Goal: Navigation & Orientation: Find specific page/section

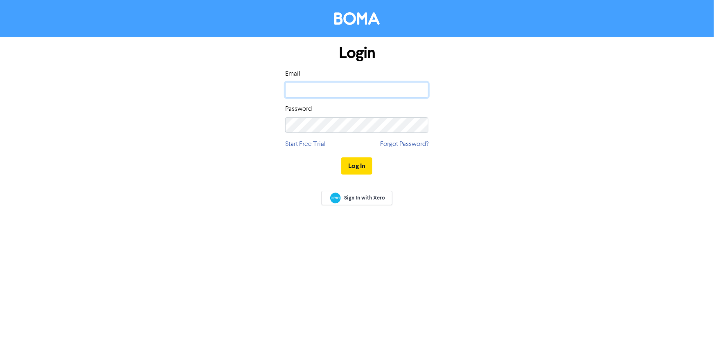
type input "[EMAIL_ADDRESS][DOMAIN_NAME]"
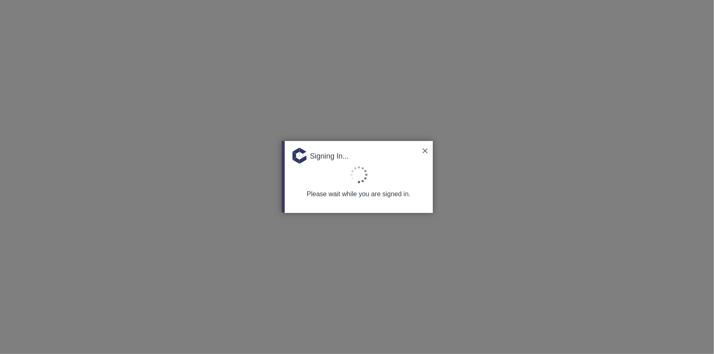
click at [427, 150] on img at bounding box center [425, 151] width 5 height 5
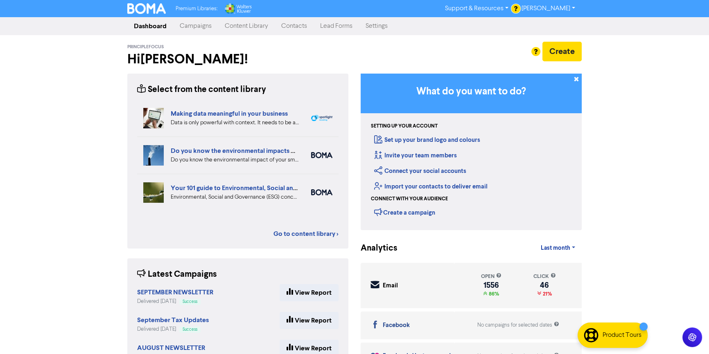
click at [207, 26] on link "Campaigns" at bounding box center [195, 26] width 45 height 16
